Goal: Task Accomplishment & Management: Manage account settings

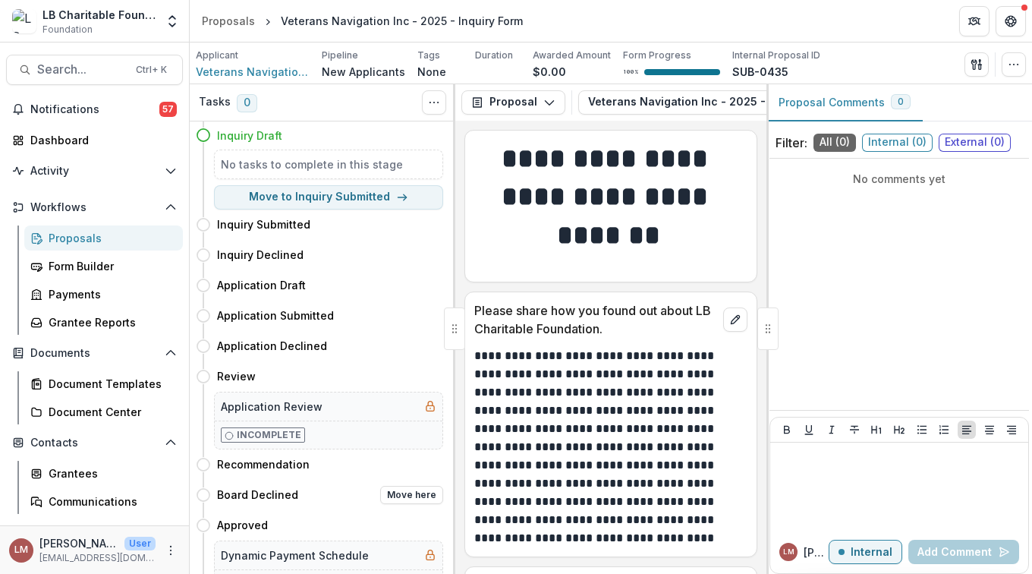
scroll to position [133, 0]
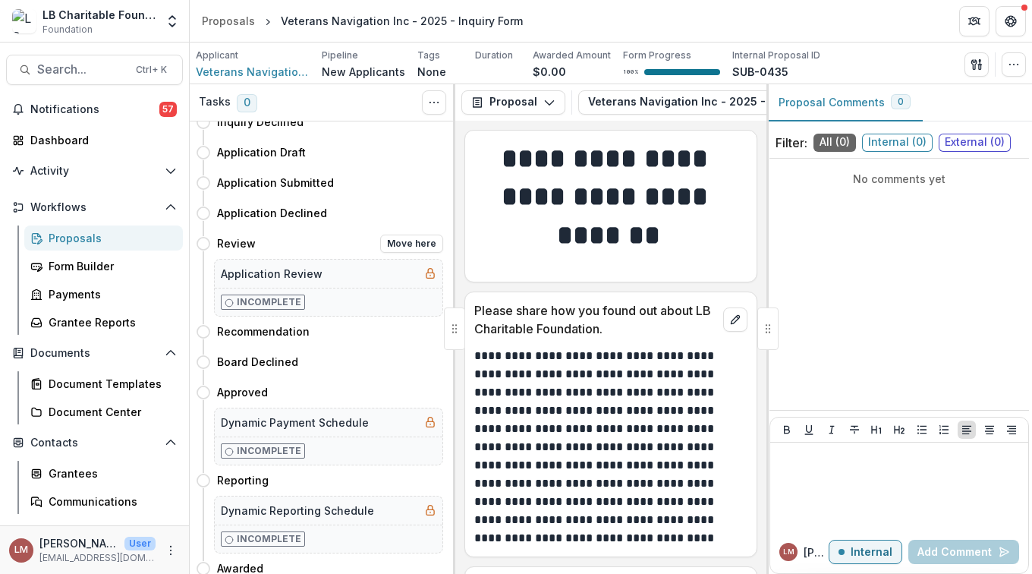
click at [251, 269] on h5 "Application Review" at bounding box center [272, 274] width 102 height 16
click at [74, 141] on div "Dashboard" at bounding box center [100, 140] width 140 height 16
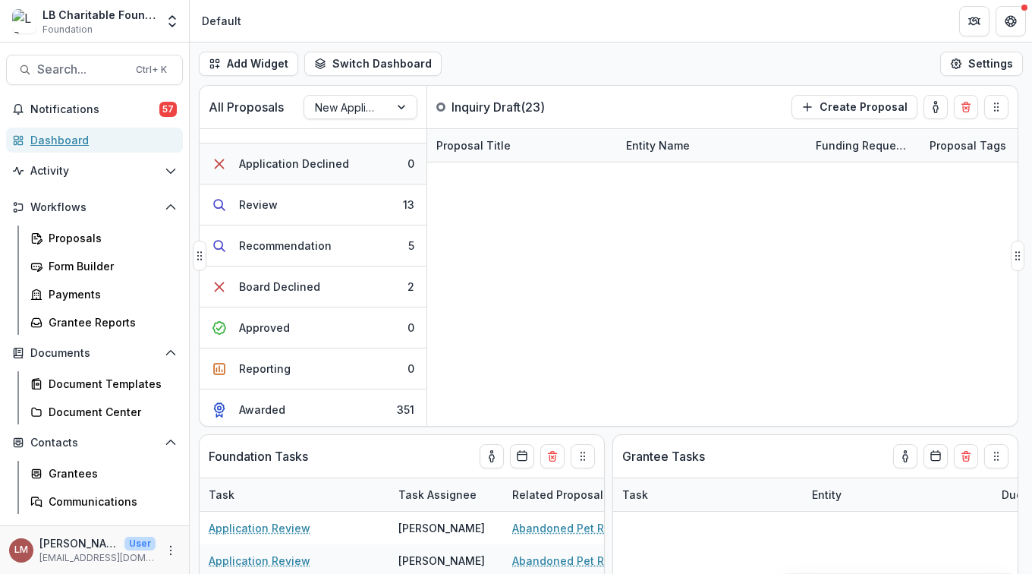
scroll to position [194, 0]
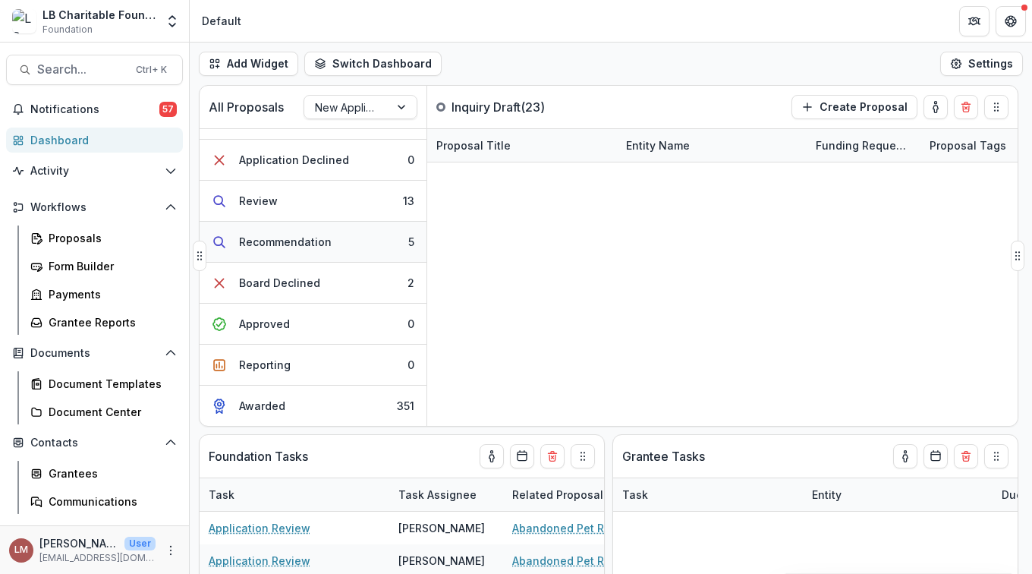
click at [345, 244] on button "Recommendation 5" at bounding box center [313, 242] width 227 height 41
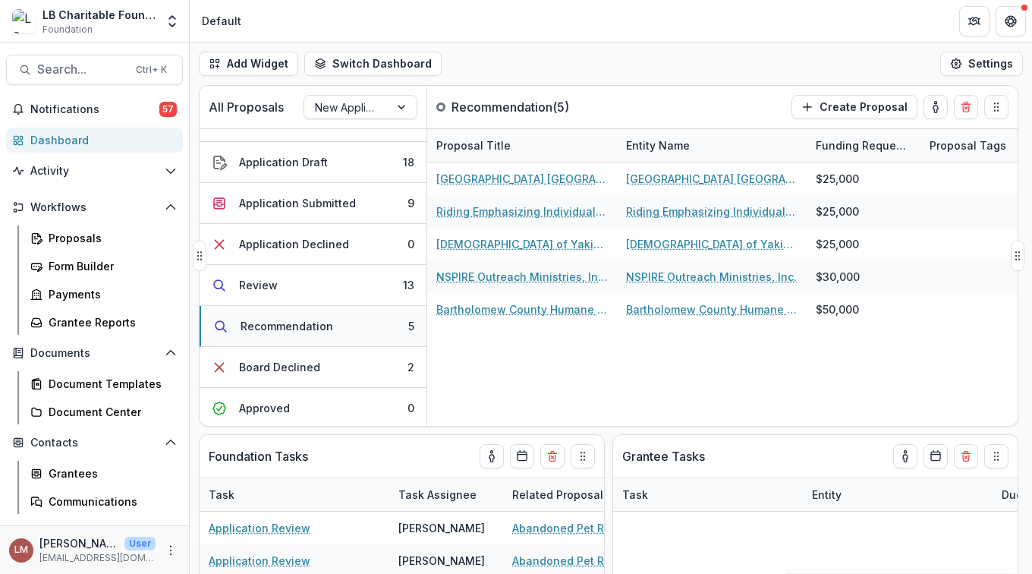
scroll to position [106, 0]
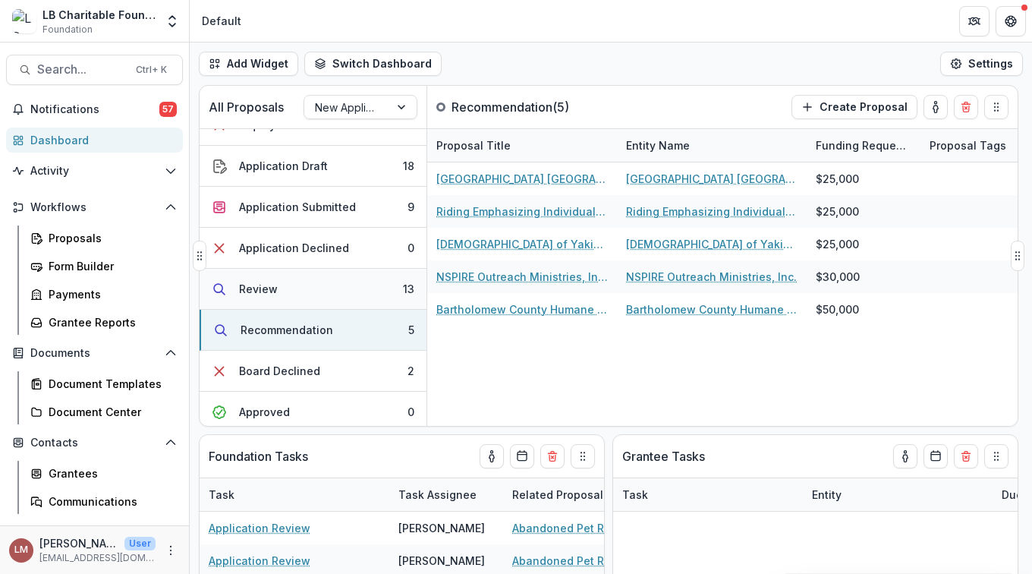
click at [354, 288] on button "Review 13" at bounding box center [313, 289] width 227 height 41
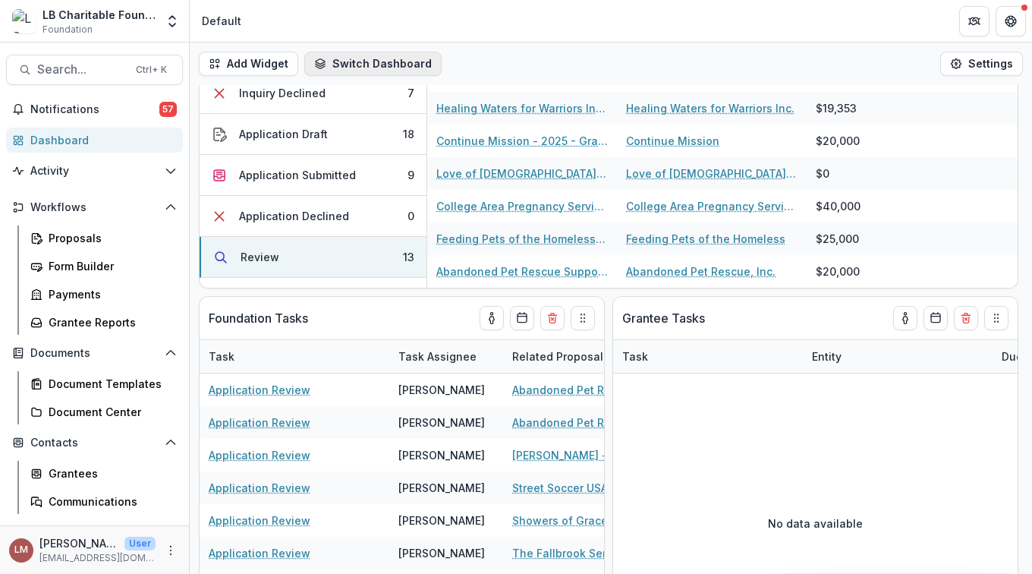
scroll to position [0, 0]
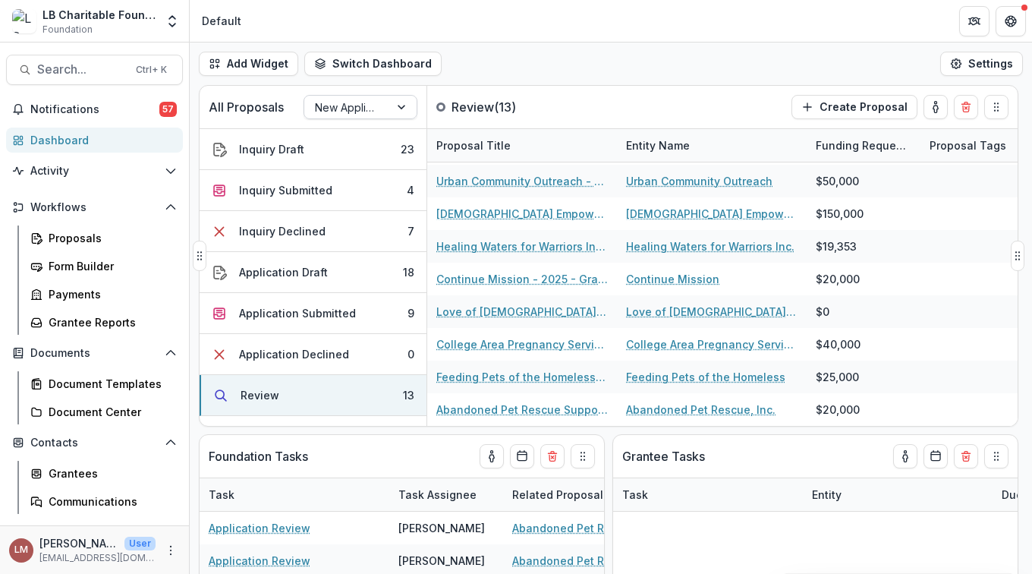
click at [405, 106] on div at bounding box center [402, 107] width 27 height 23
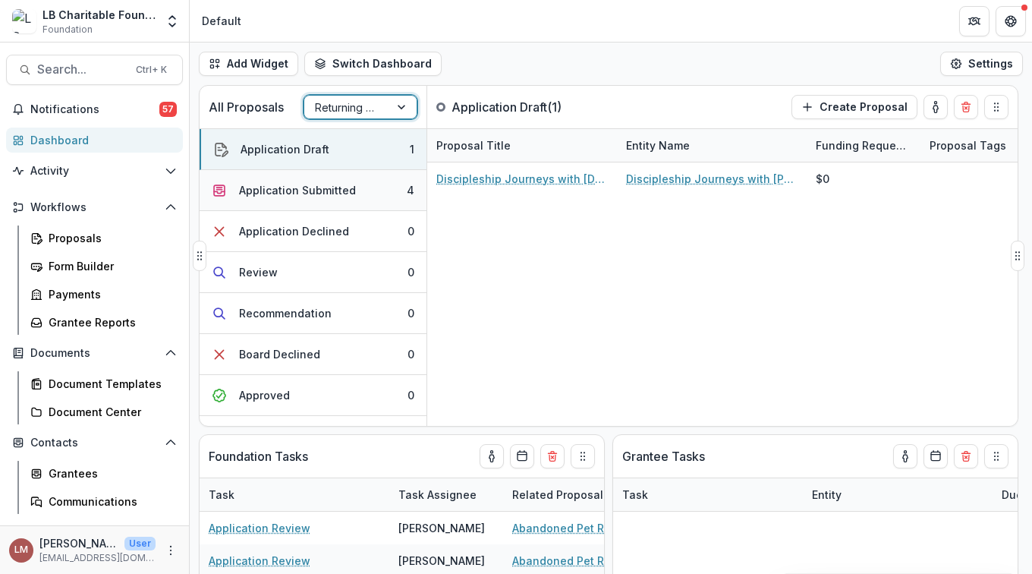
click at [339, 187] on div "Application Submitted" at bounding box center [297, 190] width 117 height 16
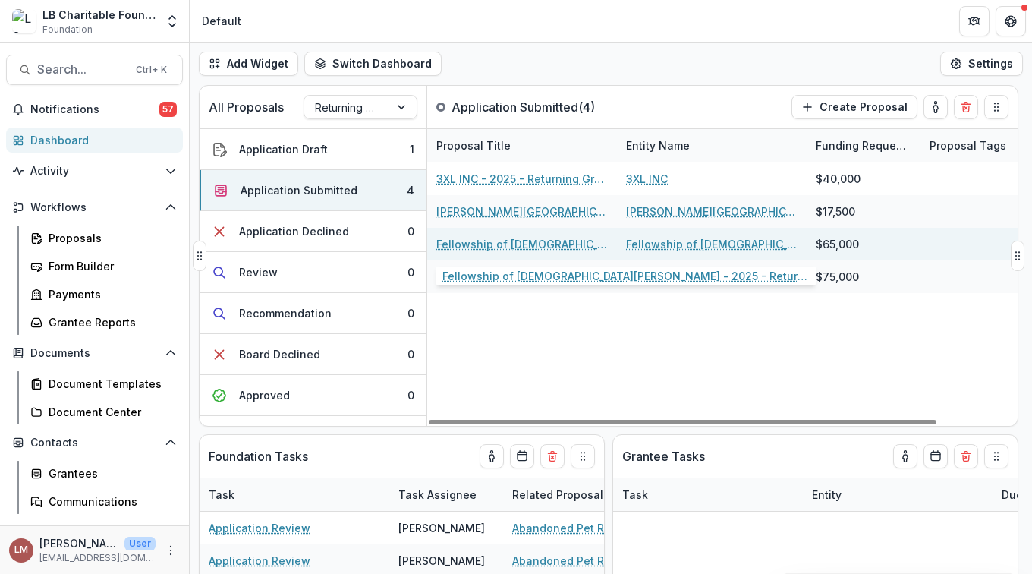
click at [496, 244] on link "Fellowship of Christian Athletes - 2025 - Returning Grantee Application Form" at bounding box center [522, 244] width 172 height 16
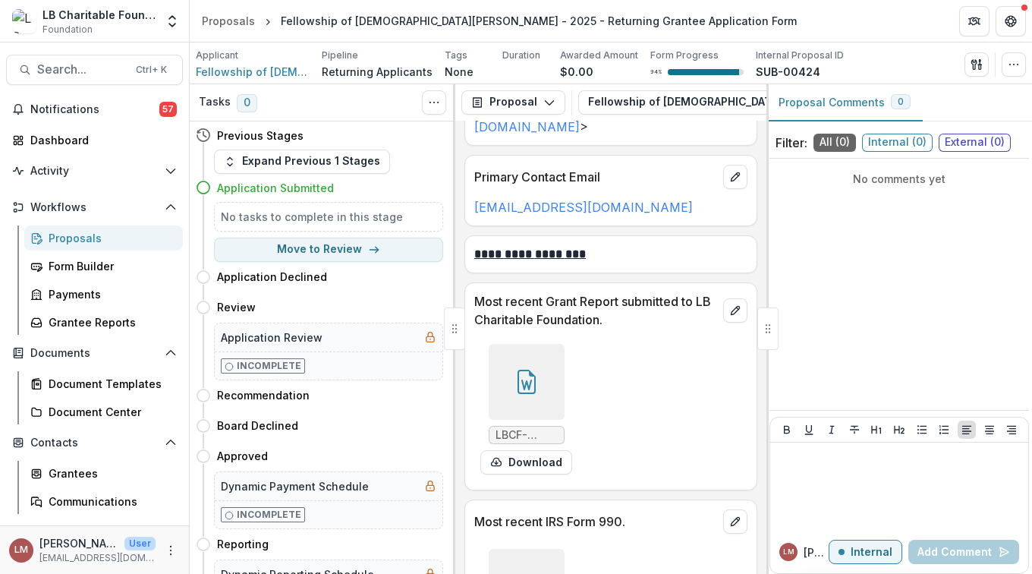
scroll to position [521, 0]
click at [533, 376] on icon at bounding box center [527, 382] width 18 height 24
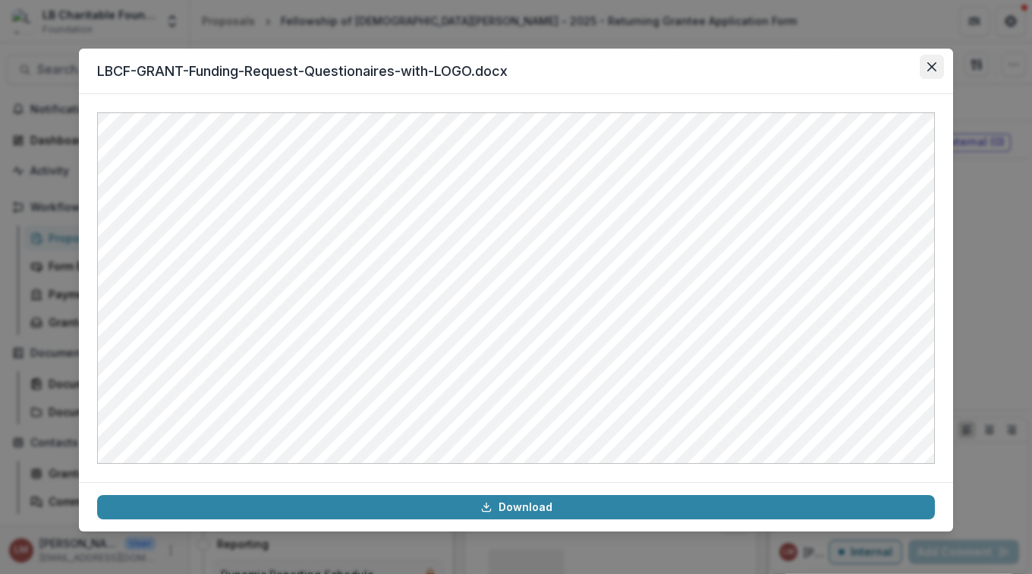
click at [934, 70] on icon "Close" at bounding box center [932, 66] width 9 height 9
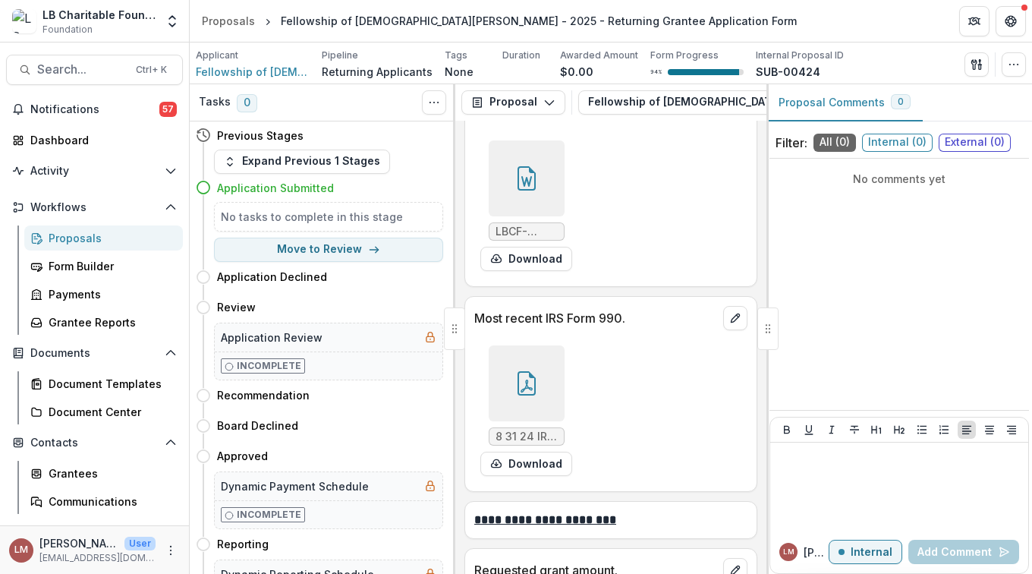
scroll to position [741, 0]
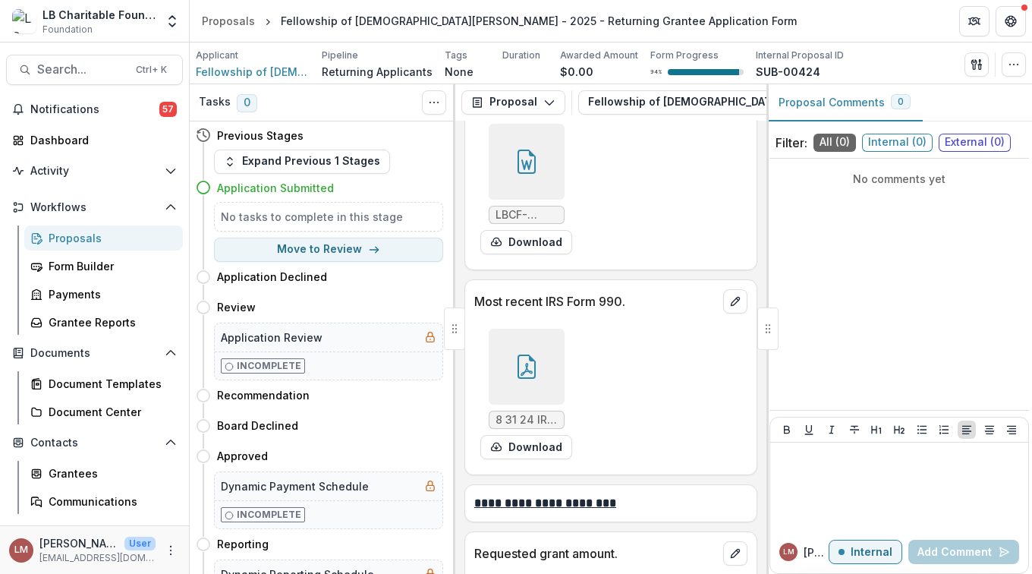
click at [524, 361] on icon at bounding box center [527, 366] width 24 height 24
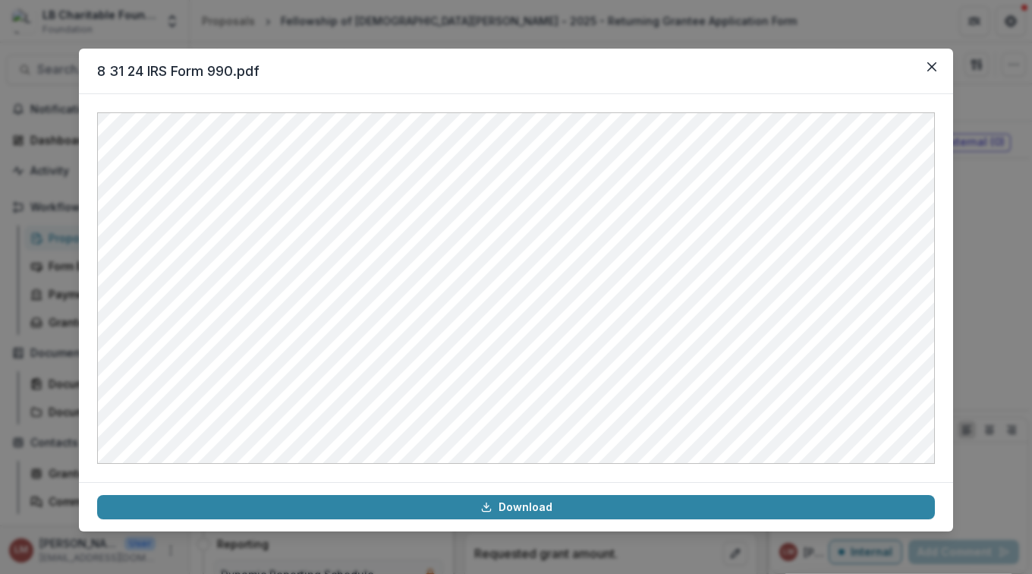
drag, startPoint x: 929, startPoint y: 69, endPoint x: 892, endPoint y: 137, distance: 77.1
click at [929, 70] on icon "Close" at bounding box center [932, 66] width 9 height 9
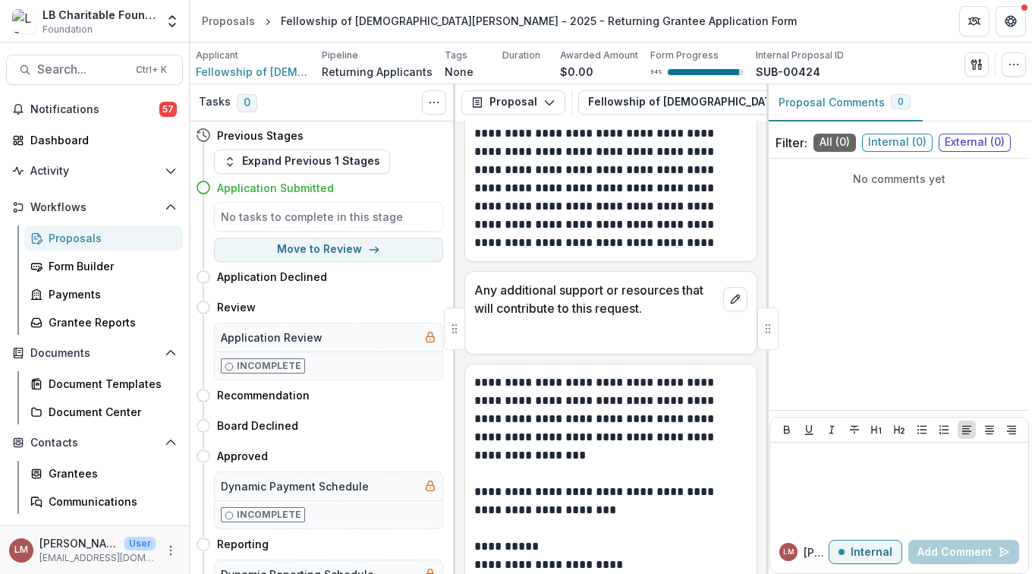
scroll to position [2645, 0]
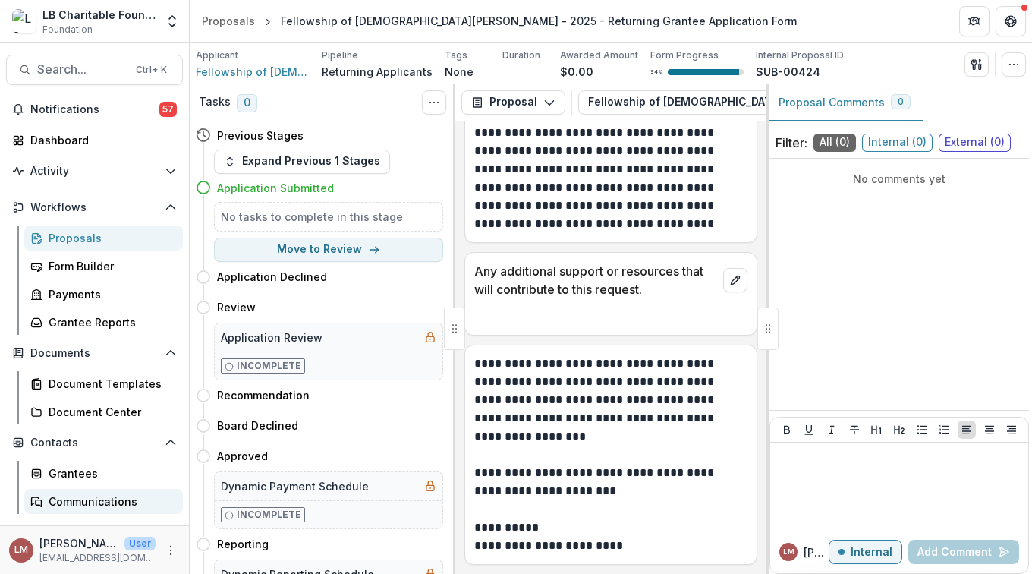
click at [122, 499] on div "Communications" at bounding box center [110, 501] width 122 height 16
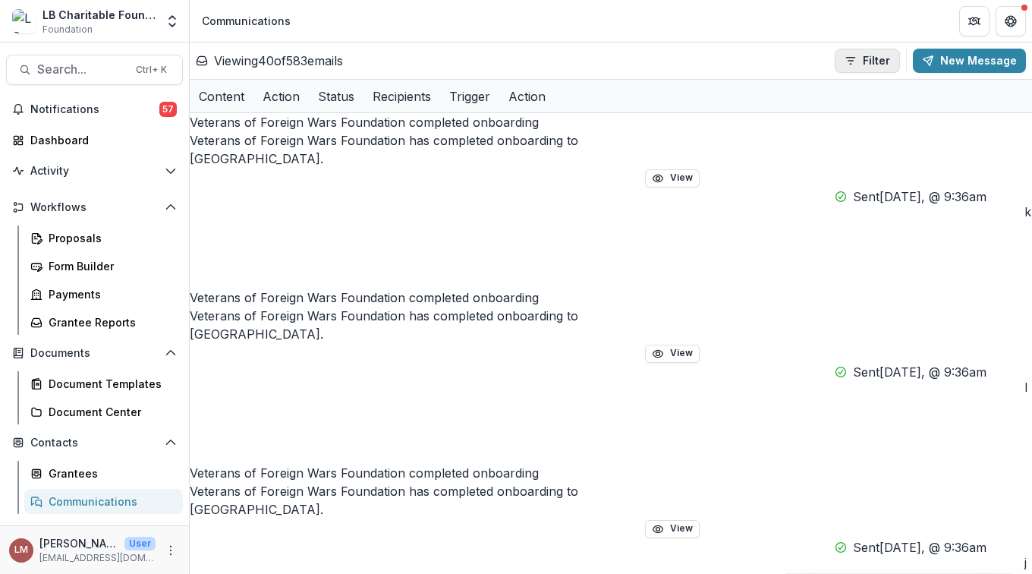
click at [856, 64] on icon "button" at bounding box center [851, 61] width 12 height 12
click at [857, 61] on icon "button" at bounding box center [851, 61] width 12 height 12
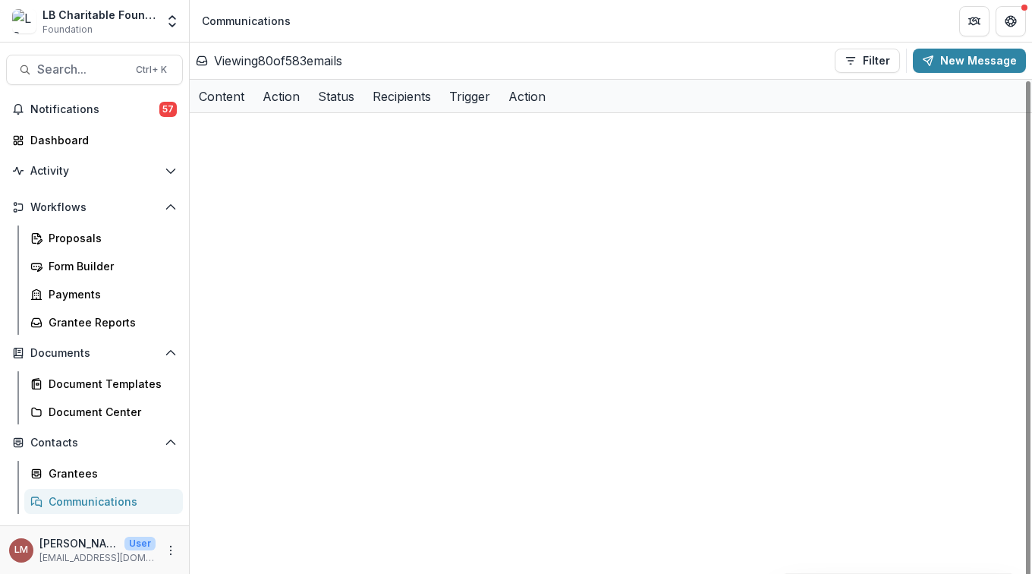
scroll to position [2220, 0]
click at [64, 143] on div "Dashboard" at bounding box center [100, 140] width 140 height 16
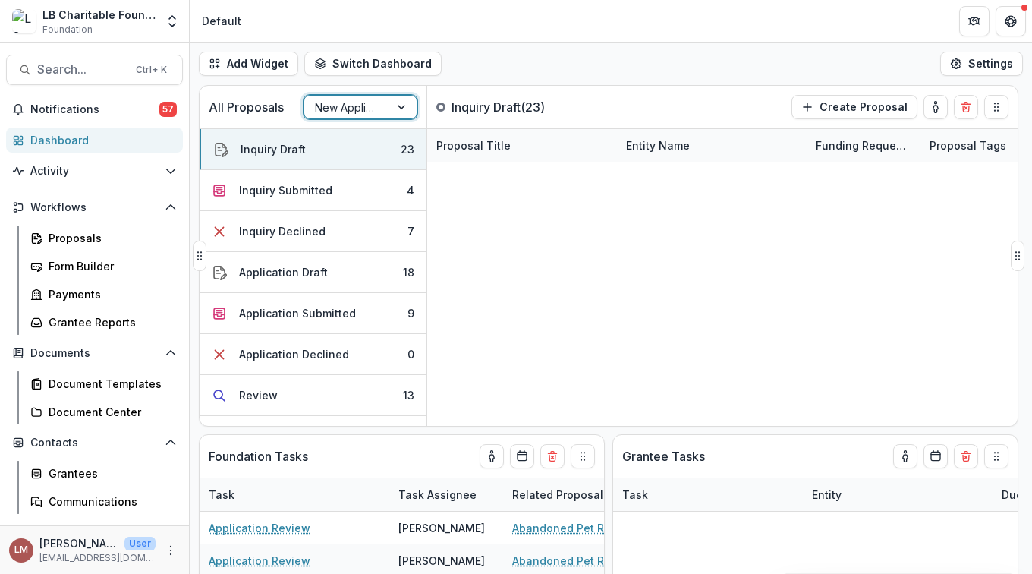
click at [402, 101] on div at bounding box center [402, 107] width 27 height 23
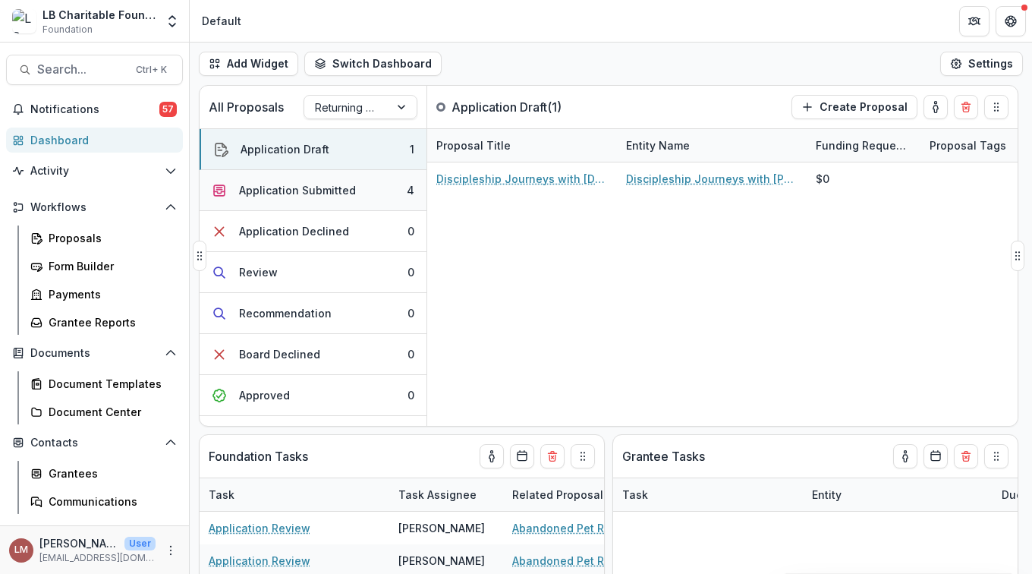
click at [386, 190] on button "Application Submitted 4" at bounding box center [313, 190] width 227 height 41
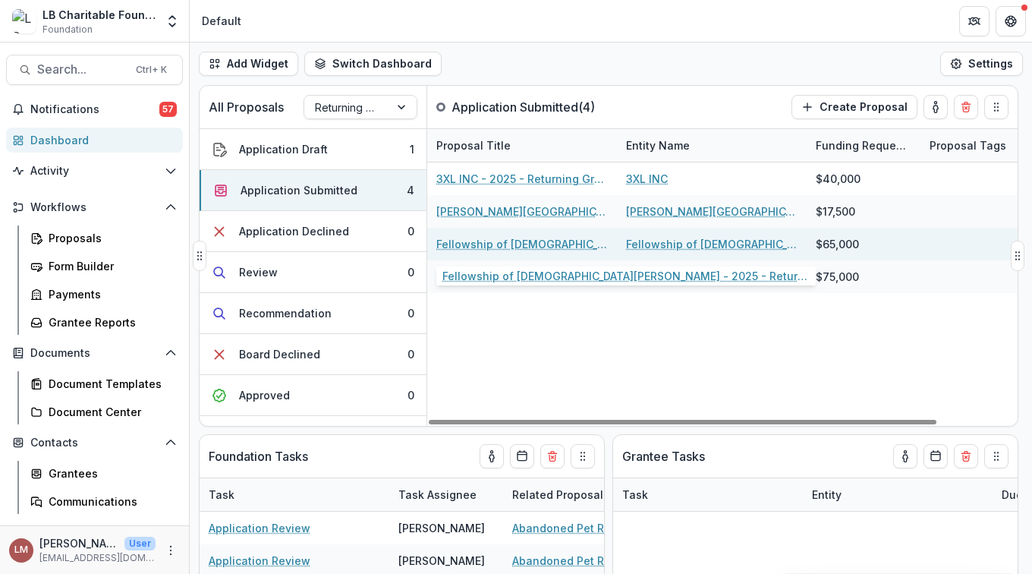
click at [475, 241] on link "Fellowship of Christian Athletes - 2025 - Returning Grantee Application Form" at bounding box center [522, 244] width 172 height 16
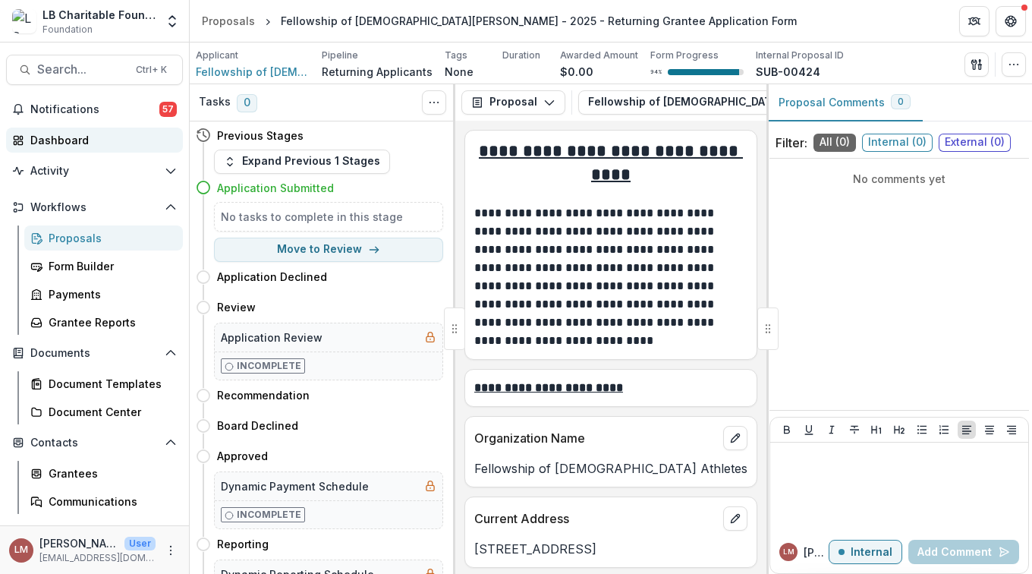
click at [58, 140] on div "Dashboard" at bounding box center [100, 140] width 140 height 16
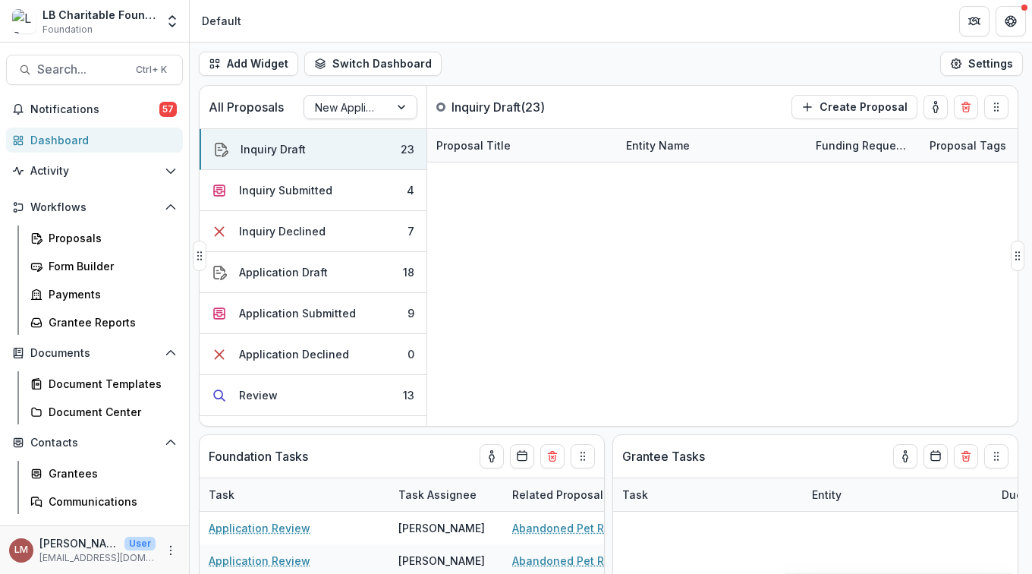
click at [399, 106] on div at bounding box center [402, 107] width 27 height 23
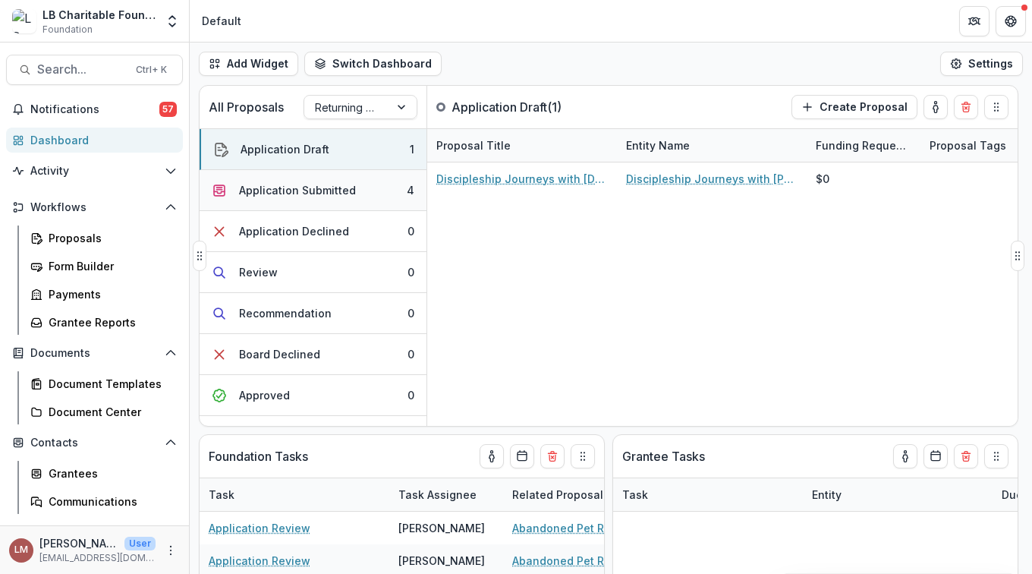
click at [334, 191] on div "Application Submitted" at bounding box center [297, 190] width 117 height 16
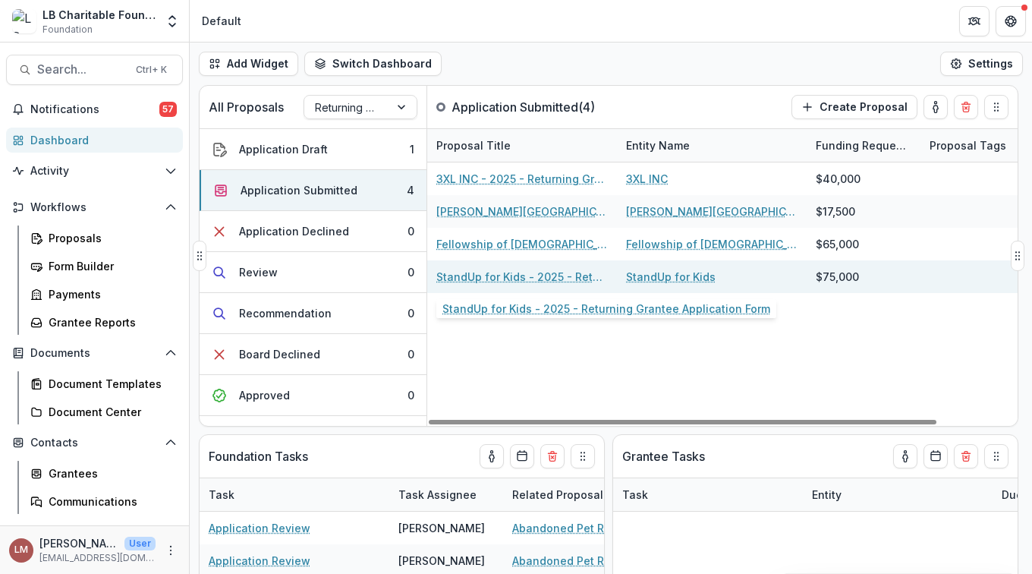
click at [514, 276] on link "StandUp for Kids - 2025 - Returning Grantee Application Form" at bounding box center [522, 277] width 172 height 16
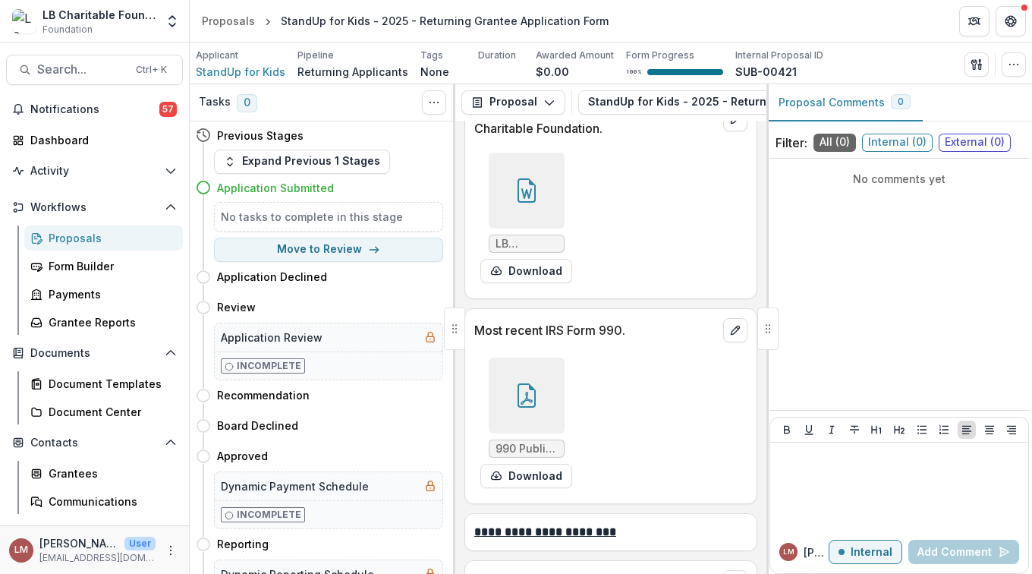
scroll to position [676, 0]
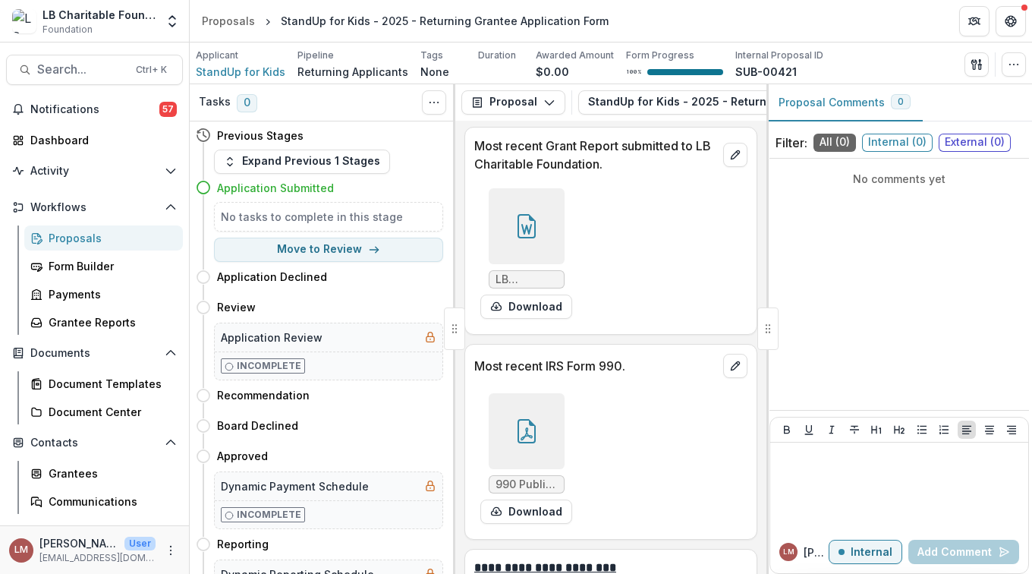
click at [518, 232] on div at bounding box center [527, 226] width 76 height 76
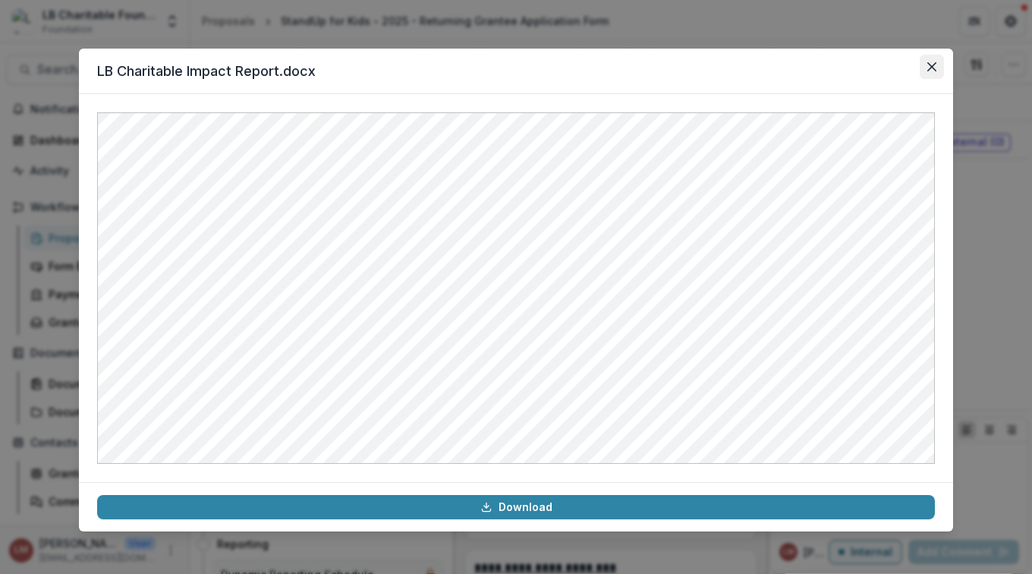
click at [937, 70] on button "Close" at bounding box center [932, 67] width 24 height 24
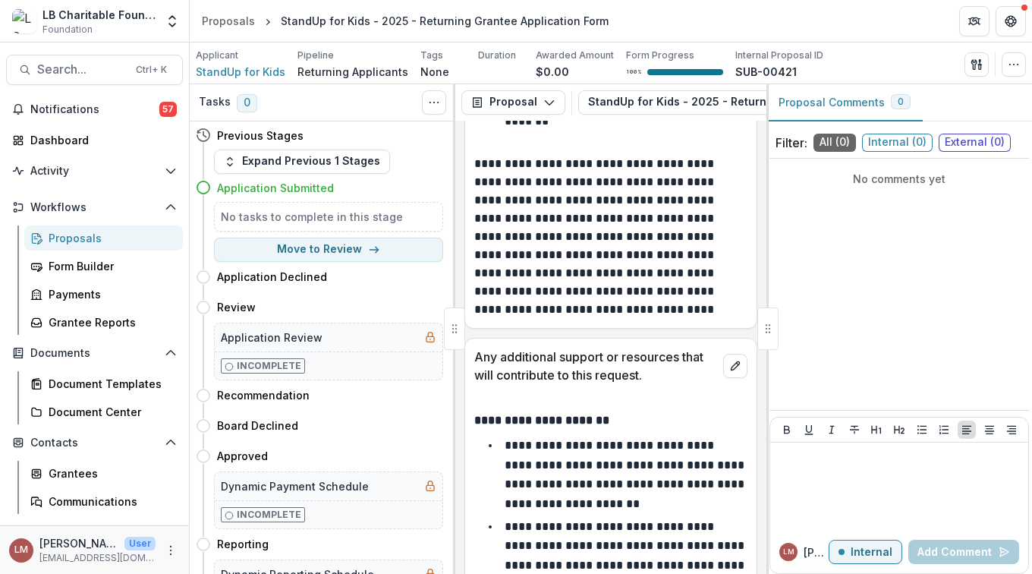
scroll to position [6333, 0]
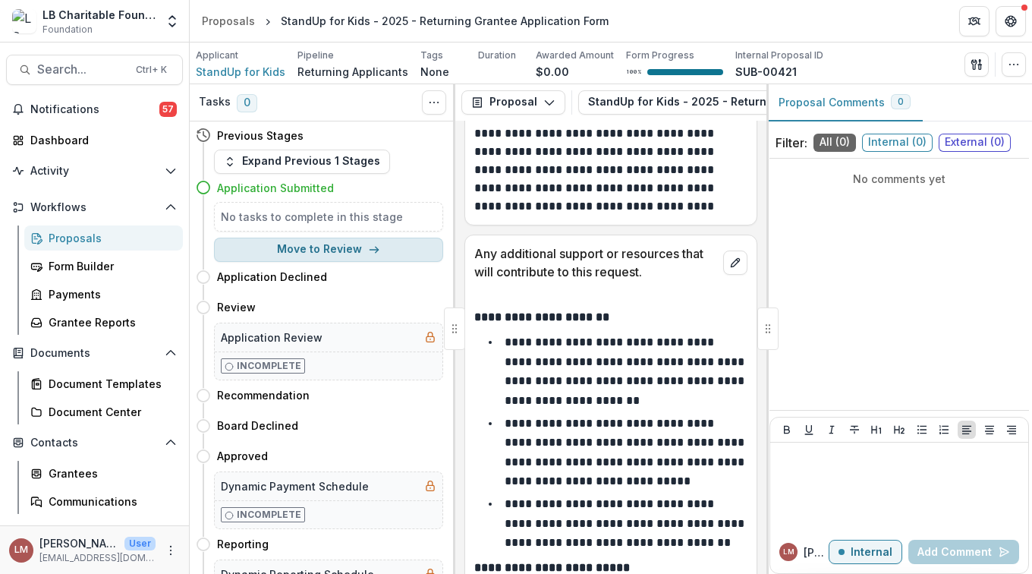
click at [320, 254] on button "Move to Review" at bounding box center [328, 250] width 229 height 24
select select "******"
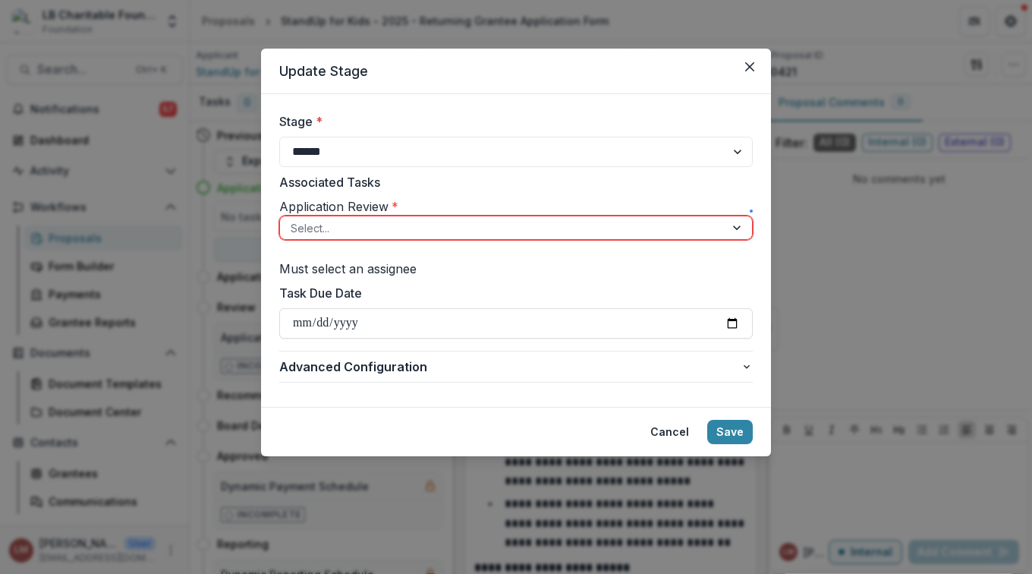
click at [736, 239] on div at bounding box center [738, 227] width 27 height 23
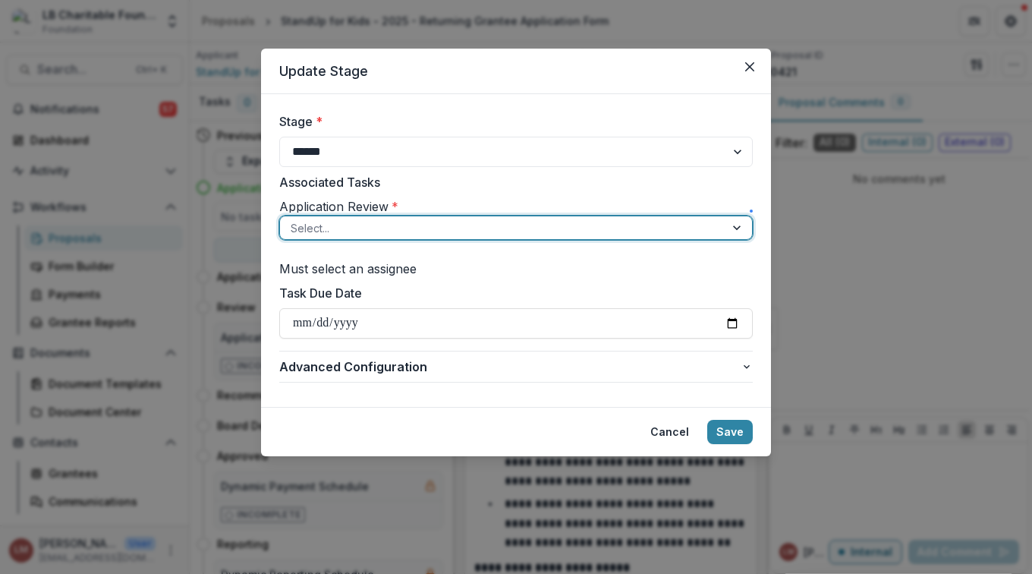
click at [374, 573] on div "Francisca Mendoza - francism@lbcharitablefoundation.org" at bounding box center [516, 583] width 1032 height 18
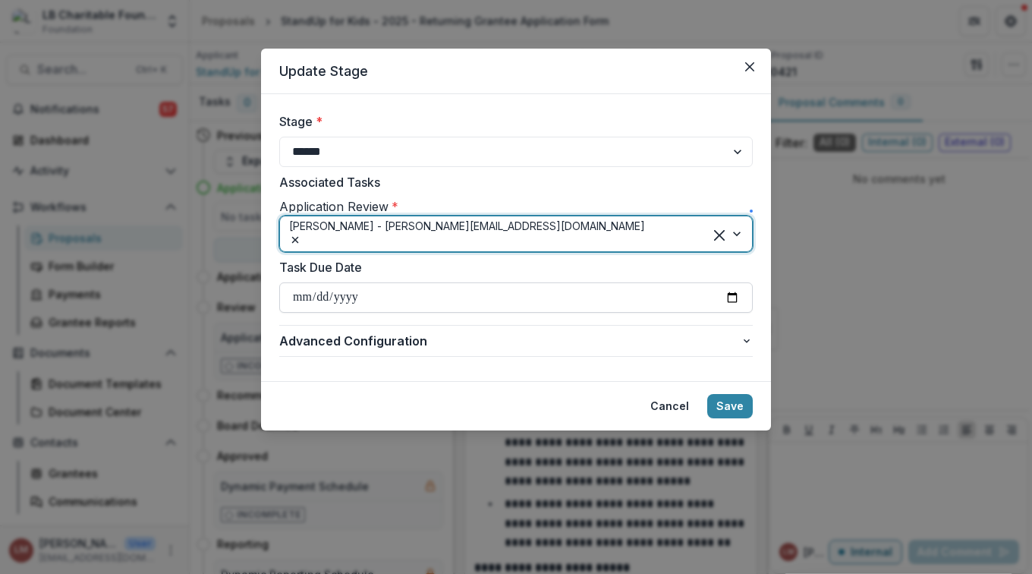
click at [738, 312] on input "Task Due Date" at bounding box center [516, 297] width 474 height 30
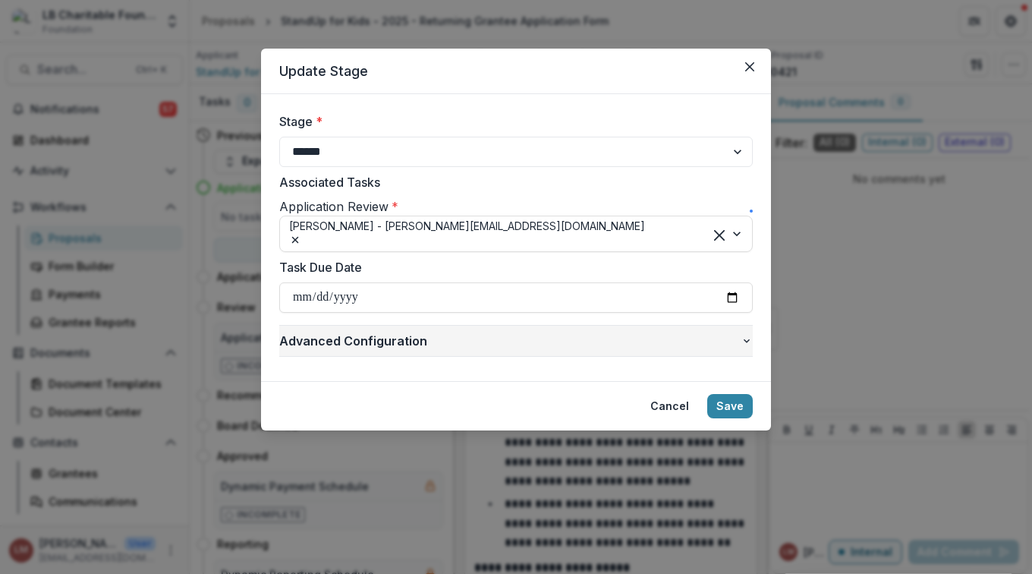
type input "**********"
click at [739, 415] on button "Save" at bounding box center [730, 406] width 46 height 24
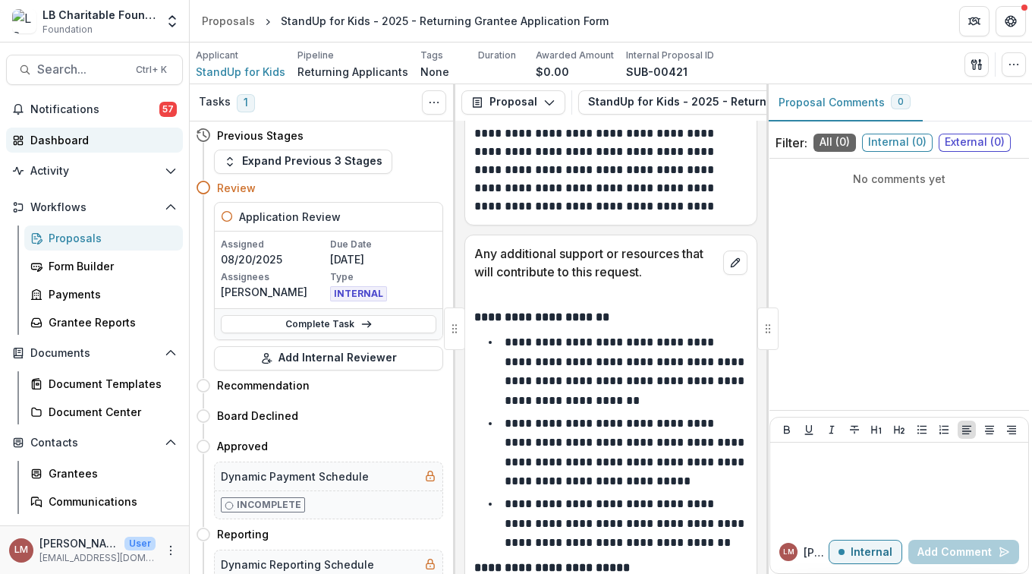
click at [87, 144] on div "Dashboard" at bounding box center [100, 140] width 140 height 16
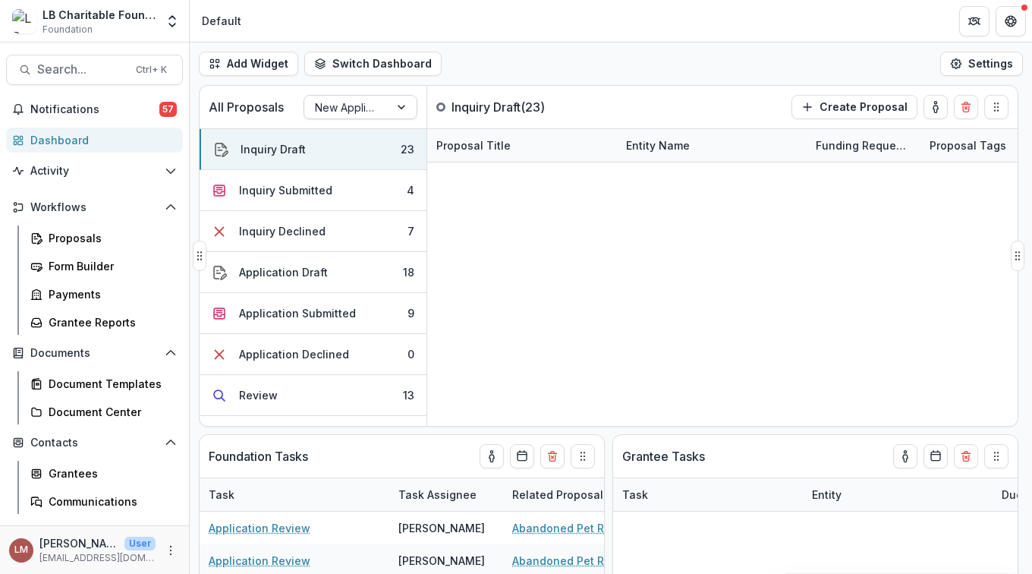
click at [402, 108] on div at bounding box center [402, 107] width 27 height 23
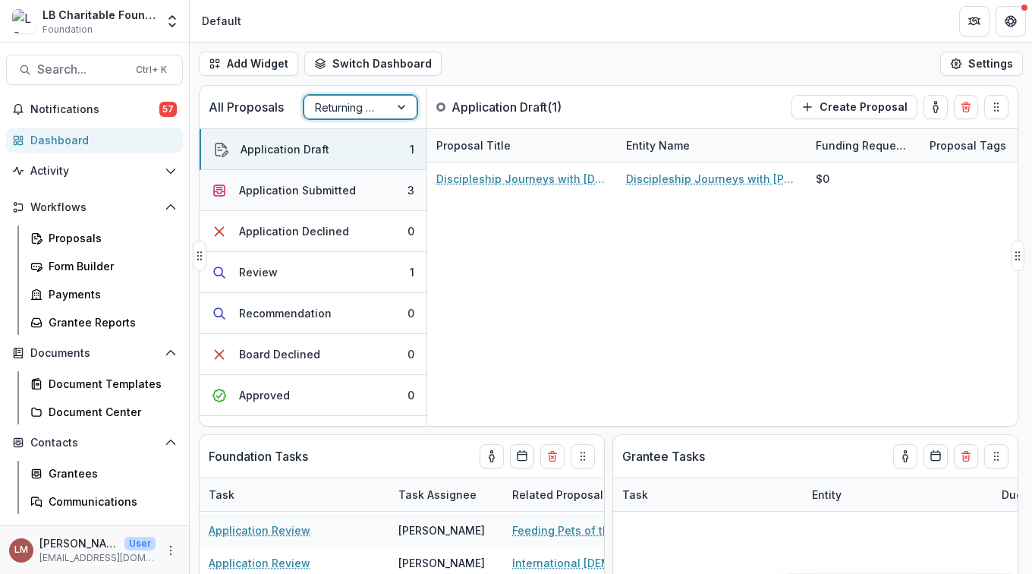
click at [374, 196] on button "Application Submitted 3" at bounding box center [313, 190] width 227 height 41
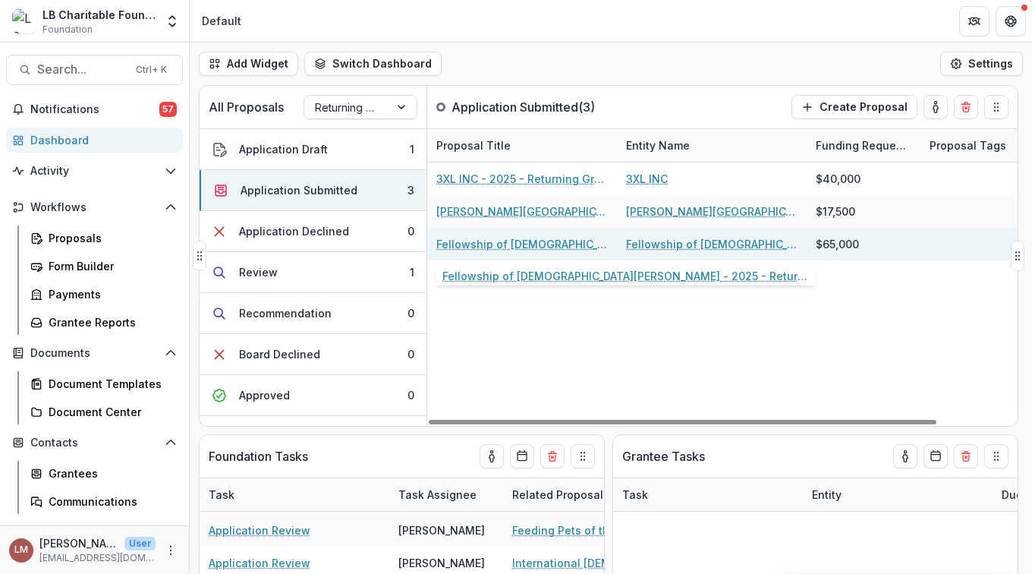
click at [496, 249] on link "Fellowship of Christian Athletes - 2025 - Returning Grantee Application Form" at bounding box center [522, 244] width 172 height 16
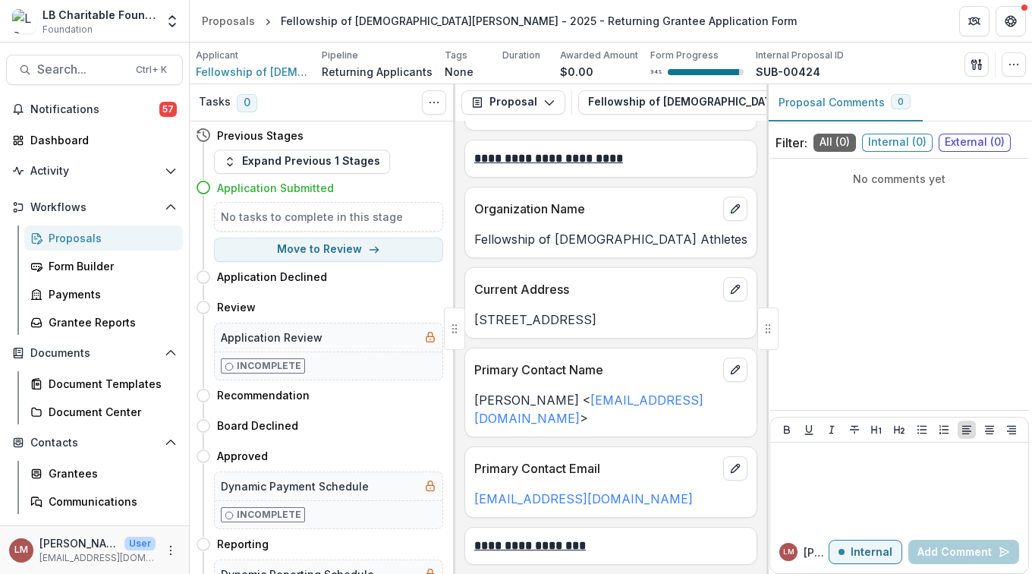
scroll to position [268, 0]
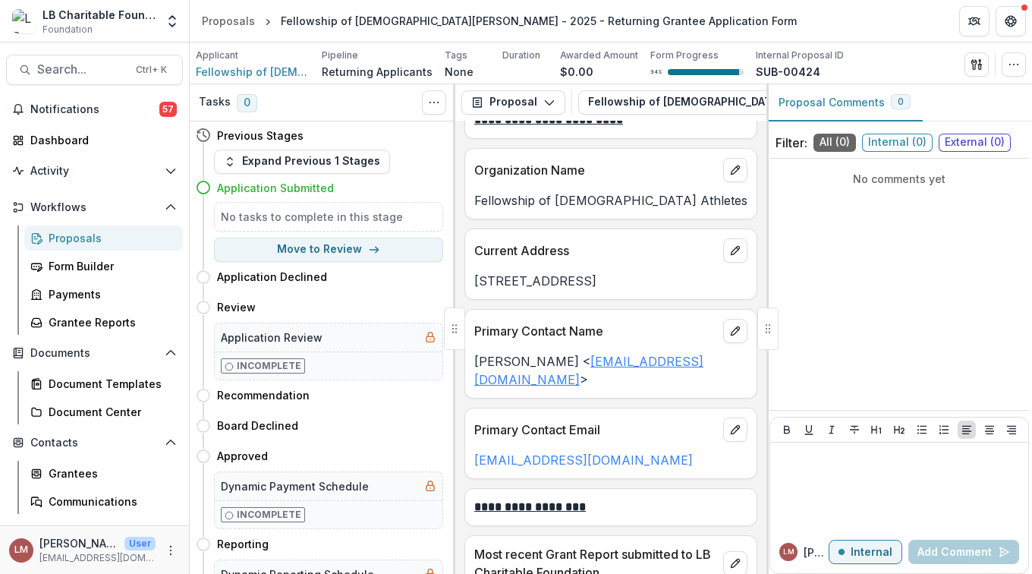
click at [590, 365] on link "rdouglass@fca.org" at bounding box center [588, 370] width 229 height 33
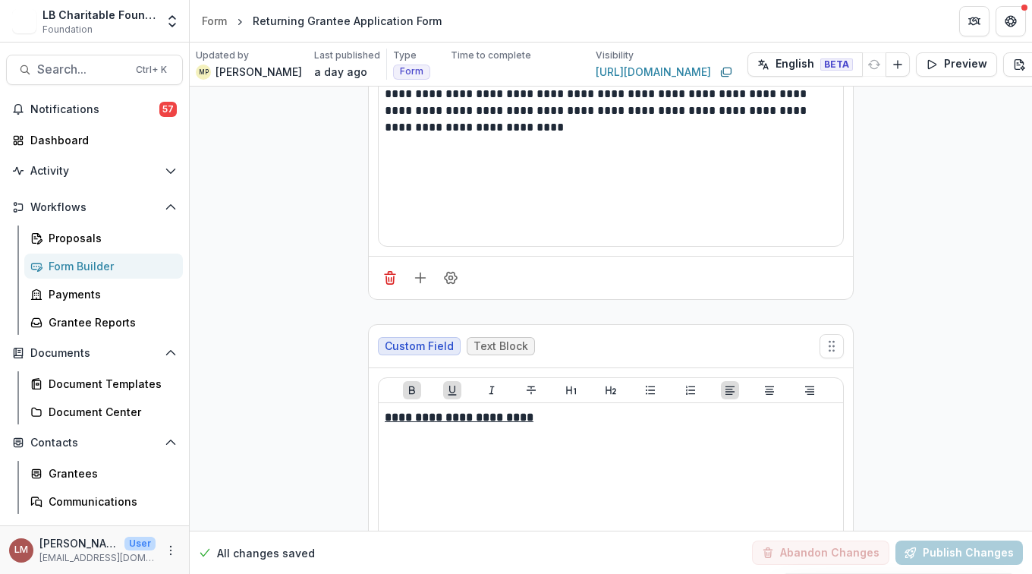
scroll to position [59, 0]
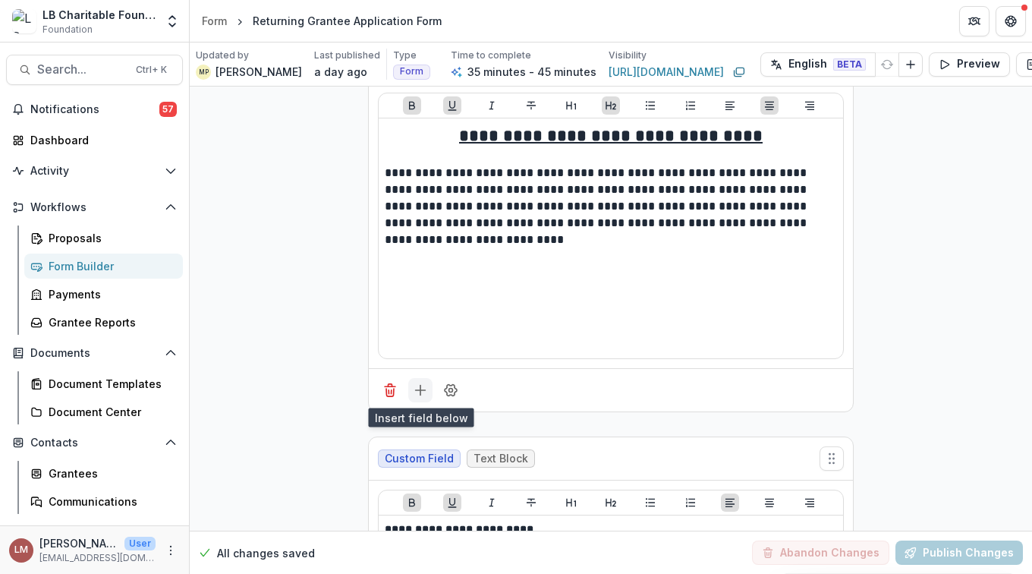
click at [416, 388] on icon "Add field" at bounding box center [420, 390] width 15 height 15
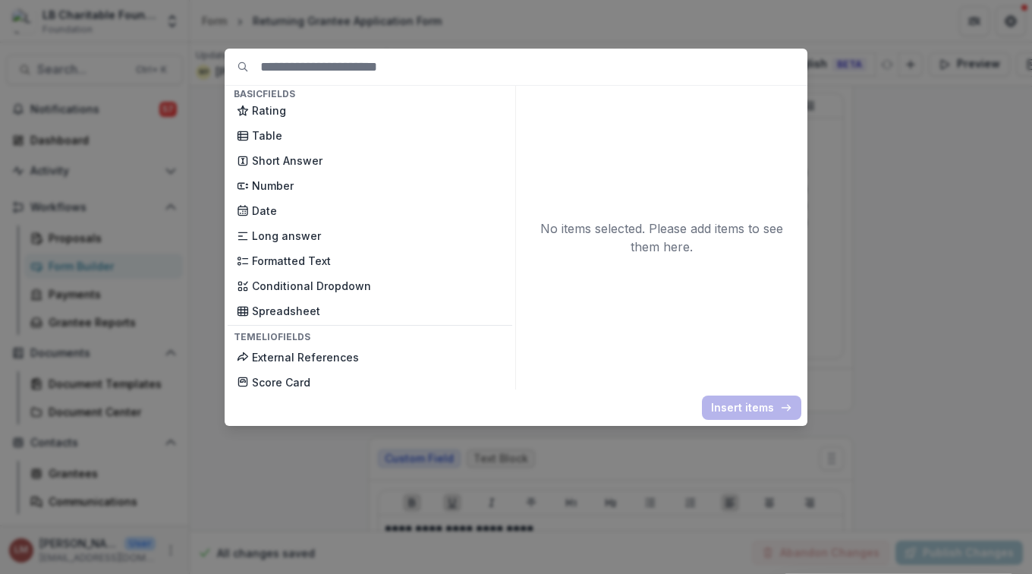
scroll to position [0, 0]
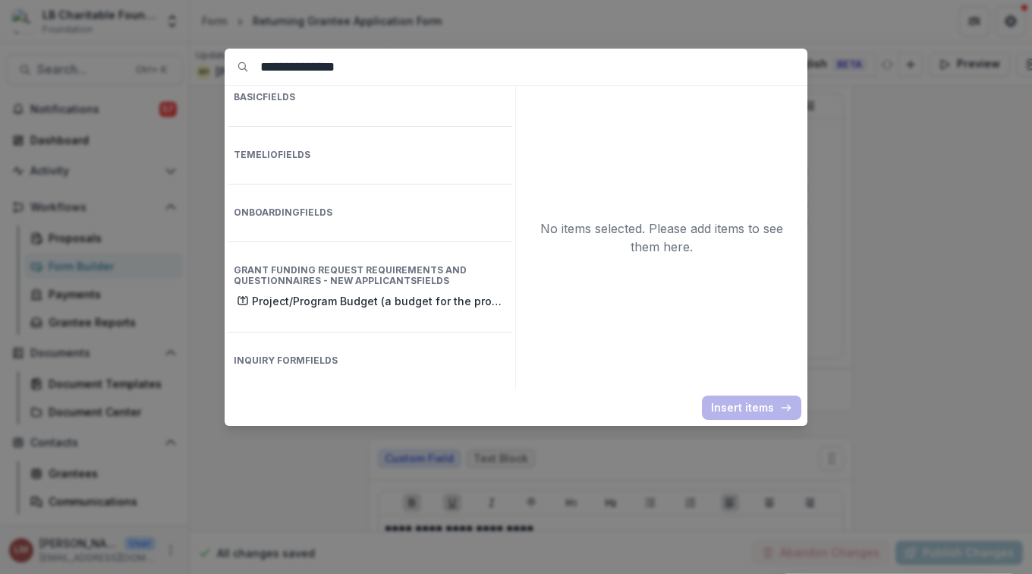
type input "**********"
click at [635, 350] on div "No items selected. Please add items to see them here." at bounding box center [661, 238] width 285 height 304
click at [354, 303] on div "Basic Fields Temelio Fields Onboarding Fields Grant Funding Request Requirement…" at bounding box center [370, 238] width 291 height 304
click at [943, 180] on div "**********" at bounding box center [516, 287] width 1032 height 574
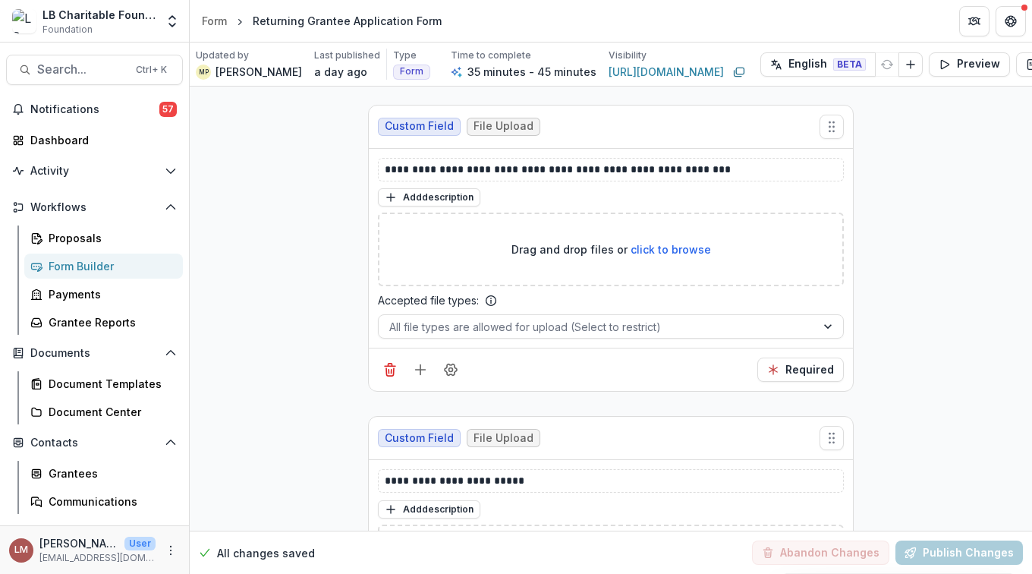
scroll to position [2402, 0]
